Goal: Find specific page/section: Find specific page/section

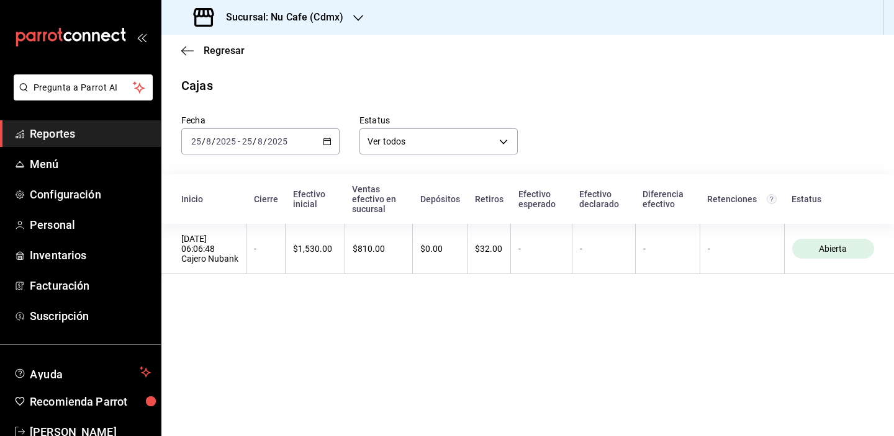
click at [633, 133] on div "Fecha [DATE] [DATE] - [DATE] [DATE] Estatus Ver todos ALL" at bounding box center [517, 125] width 713 height 60
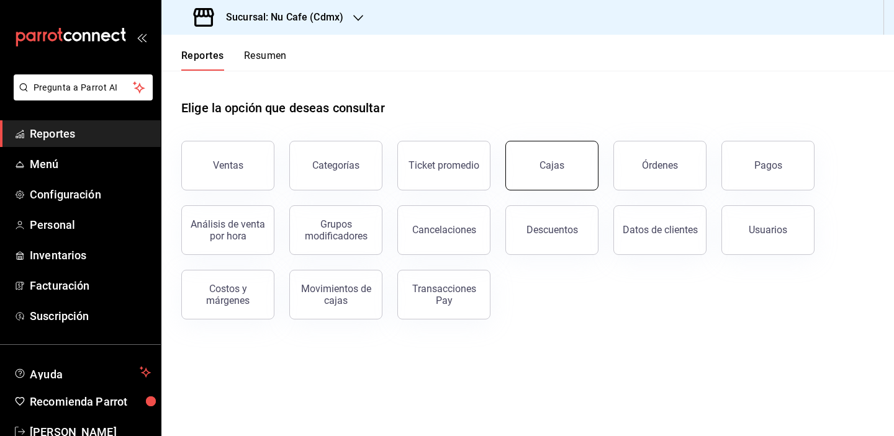
click at [561, 168] on div "Cajas" at bounding box center [552, 166] width 25 height 12
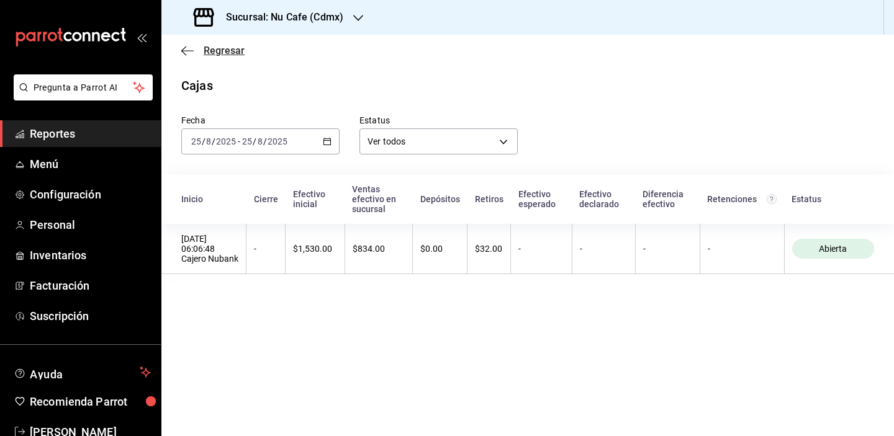
click at [222, 50] on span "Regresar" at bounding box center [224, 51] width 41 height 12
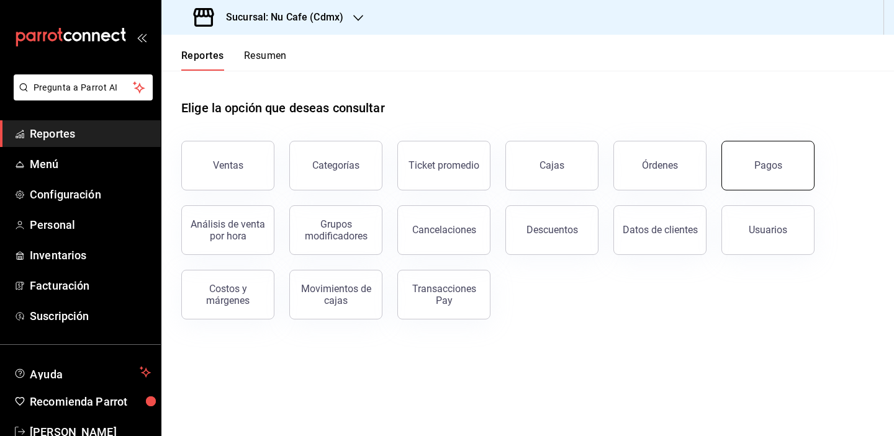
click at [756, 183] on button "Pagos" at bounding box center [767, 166] width 93 height 50
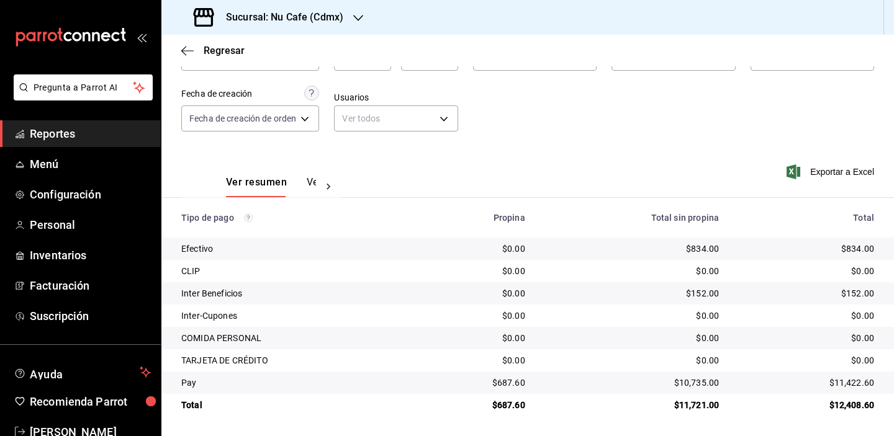
scroll to position [89, 0]
